Goal: Transaction & Acquisition: Purchase product/service

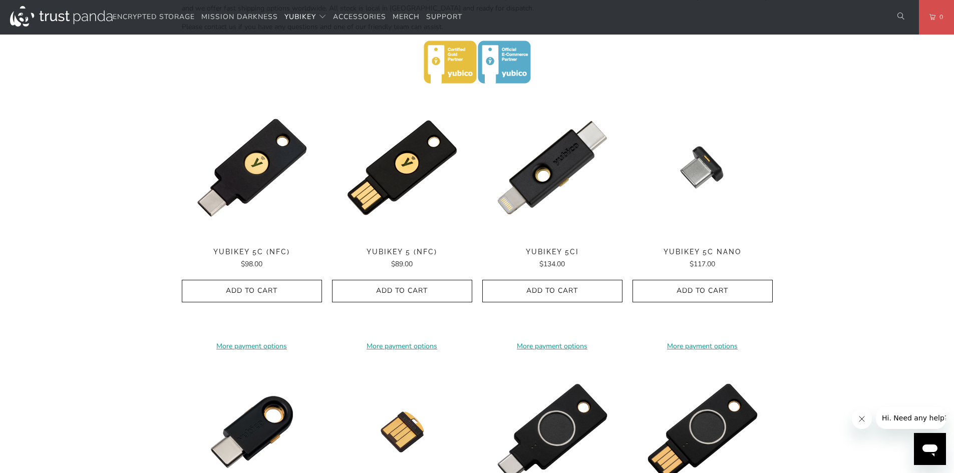
scroll to position [451, 0]
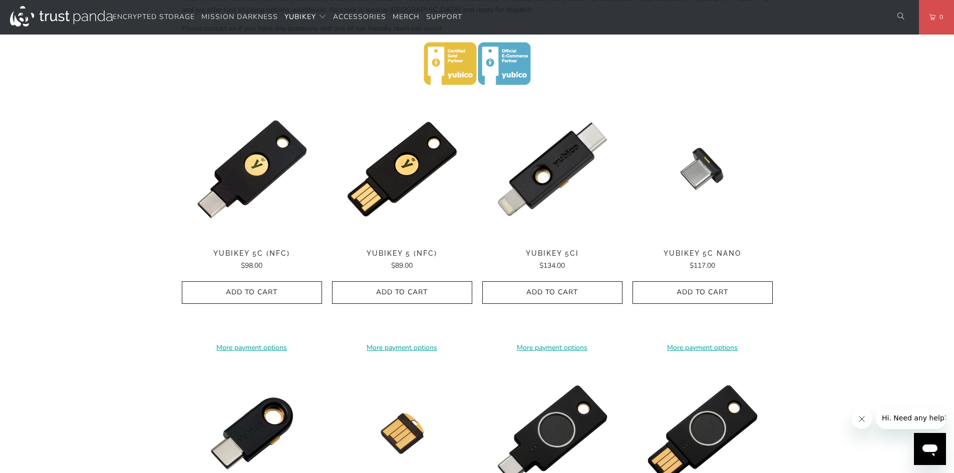
click at [247, 253] on span "YubiKey 5C (NFC)" at bounding box center [252, 253] width 140 height 9
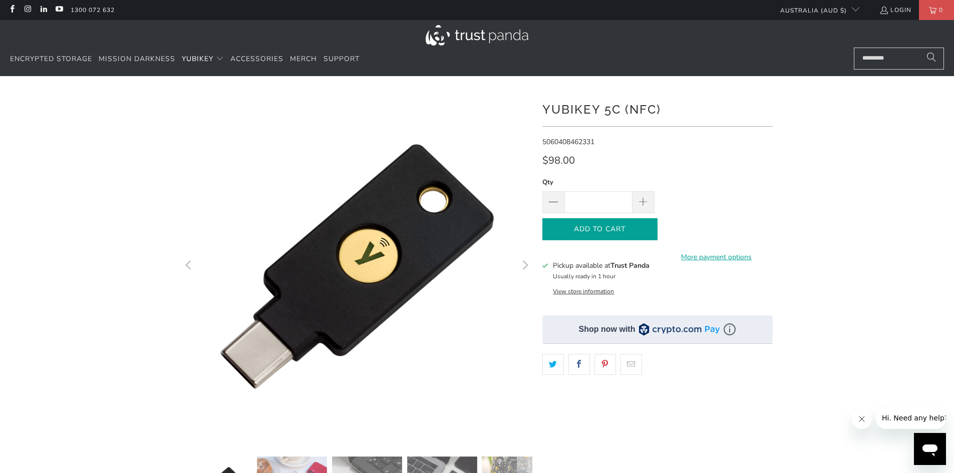
click at [626, 221] on button "Add to Cart" at bounding box center [599, 229] width 115 height 23
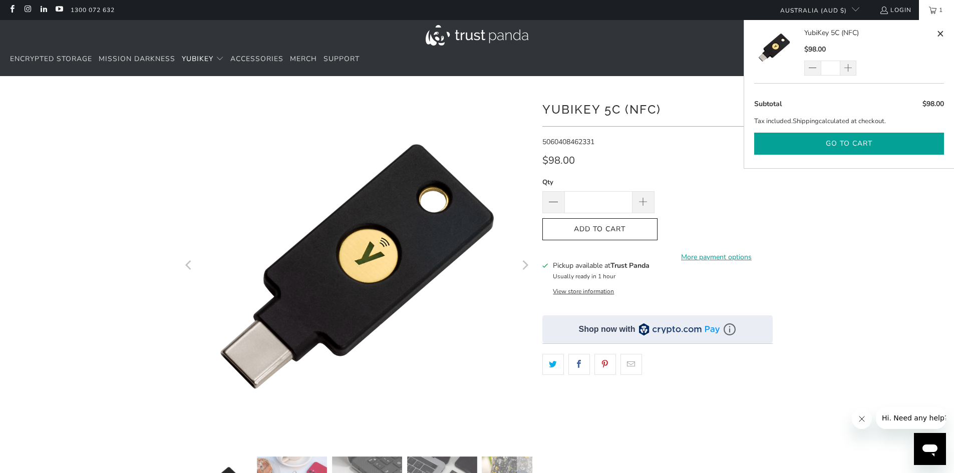
click at [821, 152] on button "Go to cart" at bounding box center [849, 144] width 190 height 23
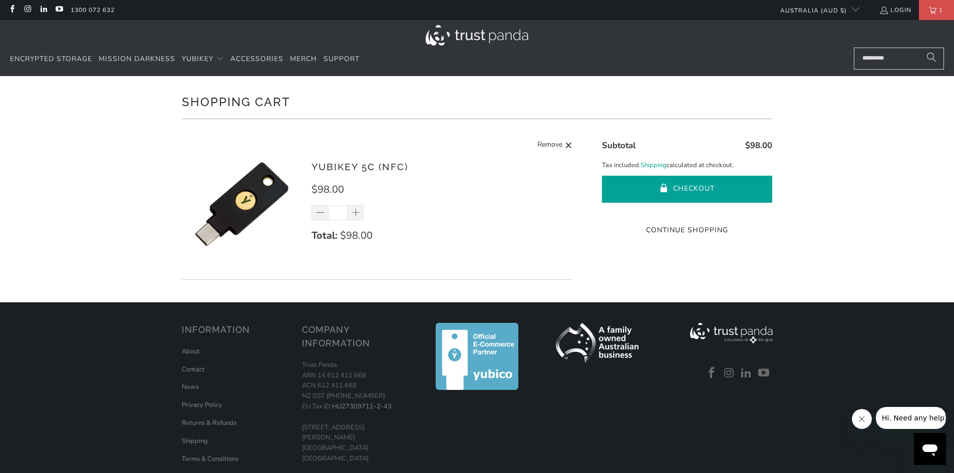
click at [660, 188] on span "submit" at bounding box center [664, 189] width 9 height 10
